Goal: Transaction & Acquisition: Purchase product/service

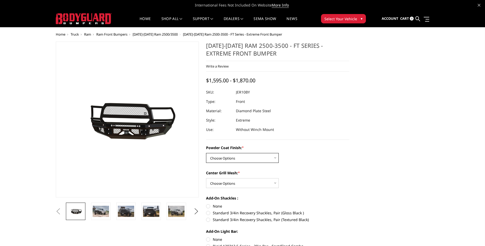
click at [206, 153] on select "Choose Options Bare Metal Gloss Black Powder Coat Textured Black Powder Coat" at bounding box center [242, 158] width 73 height 10
select select "3229"
click option "Gloss Black Powder Coat" at bounding box center [0, 0] width 0 height 0
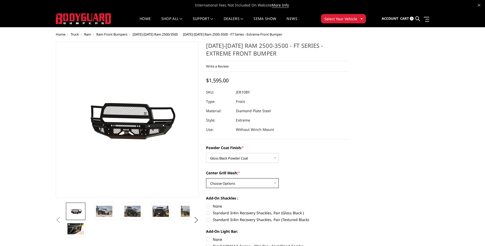
click at [206, 178] on select "Choose Options WITH Expanded Metal in Center Grill WITHOUT Expanded Metal in Ce…" at bounding box center [242, 183] width 73 height 10
click option "WITH Expanded Metal in Center Grill" at bounding box center [0, 0] width 0 height 0
click at [206, 178] on select "Choose Options WITH Expanded Metal in Center Grill WITHOUT Expanded Metal in Ce…" at bounding box center [242, 183] width 73 height 10
click option "WITHOUT Expanded Metal in Center Grill" at bounding box center [0, 0] width 0 height 0
click at [206, 178] on select "Choose Options WITH Expanded Metal in Center Grill WITHOUT Expanded Metal in Ce…" at bounding box center [242, 183] width 73 height 10
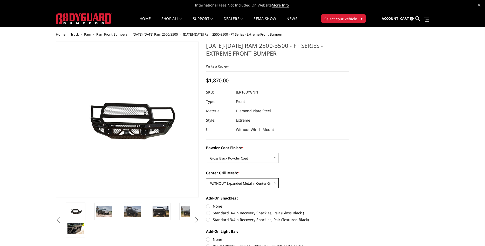
select select "3231"
click option "WITH Expanded Metal in Center Grill" at bounding box center [0, 0] width 0 height 0
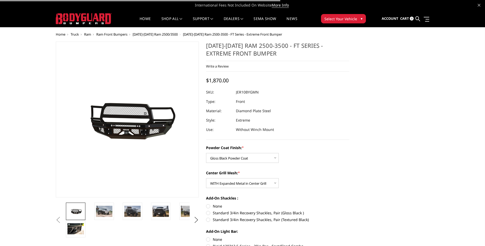
click at [329, 159] on div "Powder Coat Finish: * Choose Options Bare Metal Gloss Black Powder Coat Texture…" at bounding box center [277, 154] width 143 height 18
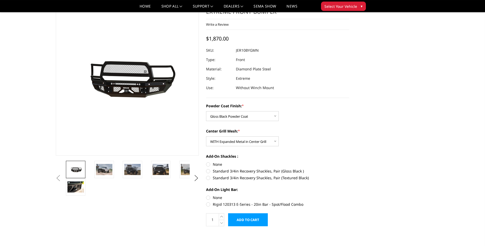
scroll to position [53, 0]
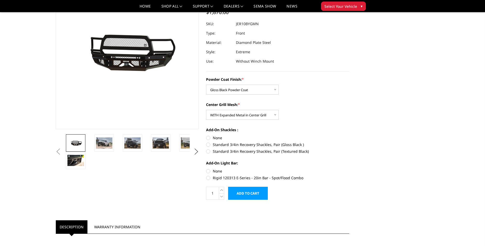
click at [209, 144] on label "Standard 3/4in Recovery Shackles, Pair (Gloss Black )" at bounding box center [277, 144] width 143 height 5
click at [349, 135] on input "Standard 3/4in Recovery Shackles, Pair (Gloss Black )" at bounding box center [349, 135] width 0 height 0
radio input "true"
click at [208, 171] on label "None" at bounding box center [277, 170] width 143 height 5
click at [206, 168] on input "None" at bounding box center [206, 168] width 0 height 0
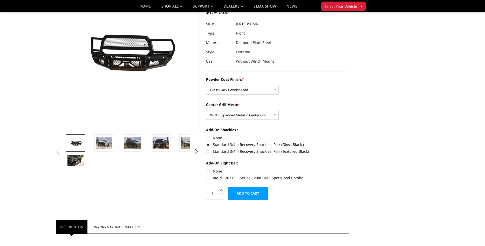
radio input "true"
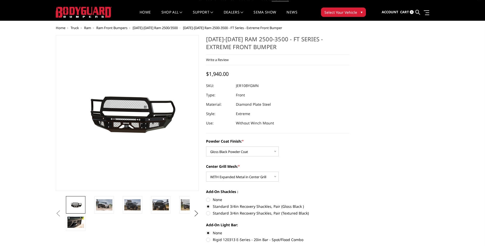
scroll to position [0, 0]
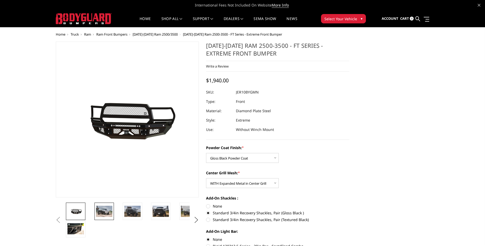
click at [107, 213] on img at bounding box center [104, 211] width 16 height 11
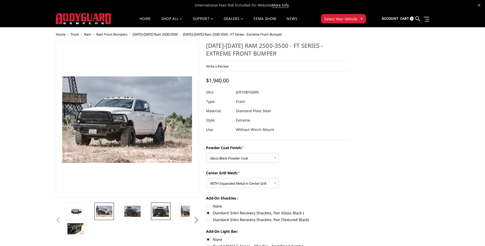
click at [158, 210] on img at bounding box center [161, 211] width 16 height 11
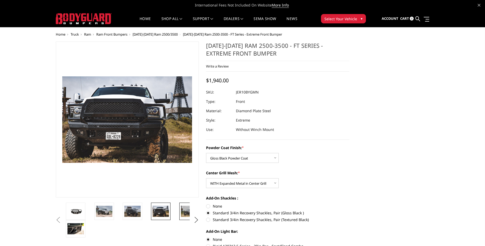
click at [187, 207] on img at bounding box center [189, 211] width 16 height 11
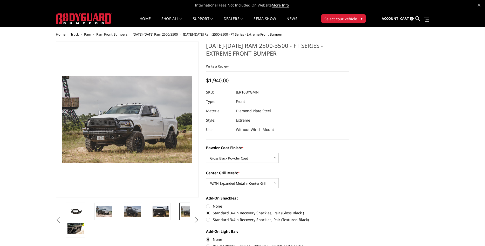
click at [194, 219] on button "Next" at bounding box center [196, 220] width 8 height 8
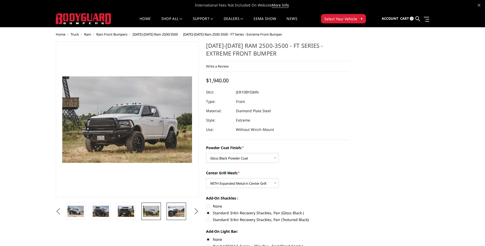
click at [177, 211] on img at bounding box center [176, 211] width 16 height 11
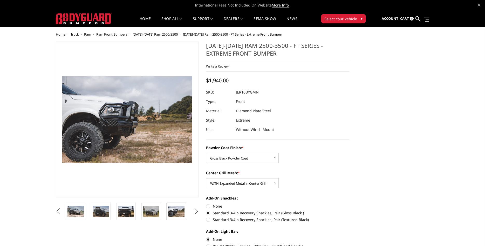
click at [197, 213] on button "Next" at bounding box center [196, 211] width 8 height 8
click at [177, 213] on img at bounding box center [176, 211] width 16 height 11
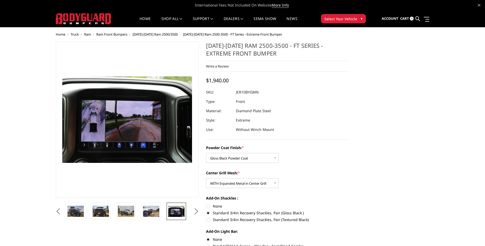
click at [195, 216] on ul "Previous Next" at bounding box center [128, 211] width 146 height 17
click at [195, 215] on button "Next" at bounding box center [196, 211] width 8 height 8
click at [172, 213] on img at bounding box center [176, 211] width 16 height 11
